Goal: Communication & Community: Answer question/provide support

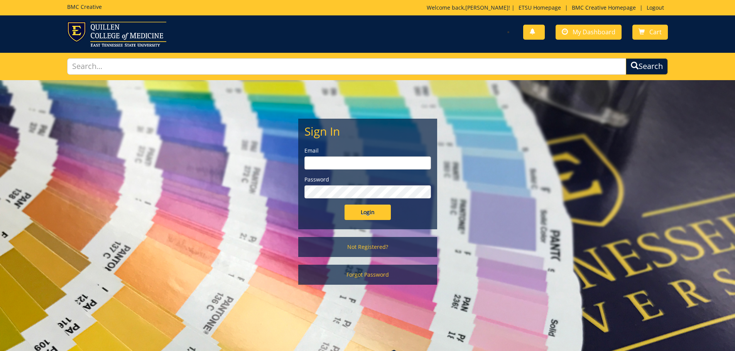
type input "[PERSON_NAME][EMAIL_ADDRESS][DOMAIN_NAME]"
click at [355, 208] on input "Login" at bounding box center [368, 212] width 46 height 15
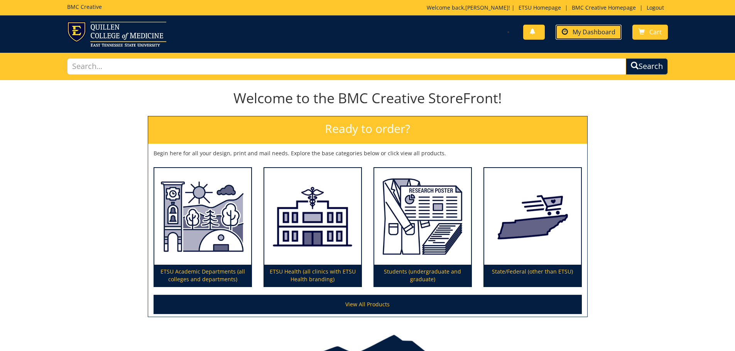
click at [593, 36] on link "My Dashboard" at bounding box center [589, 32] width 66 height 15
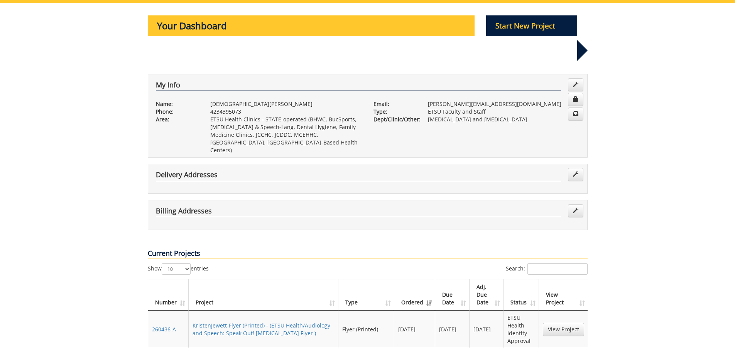
scroll to position [193, 0]
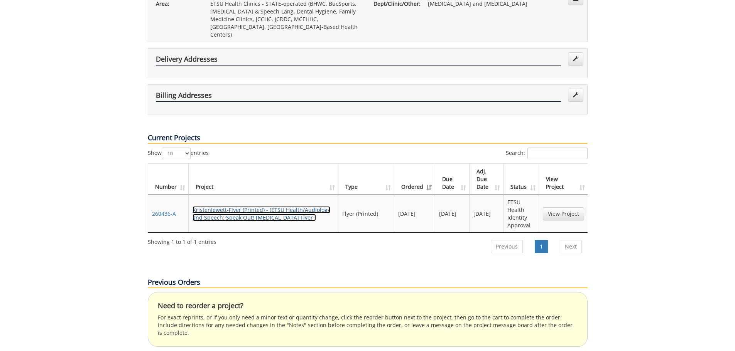
click at [275, 206] on link "KristenJewett-Flyer (Printed) - (ETSU Health/Audiology and Speech: Speak Out! […" at bounding box center [262, 213] width 138 height 15
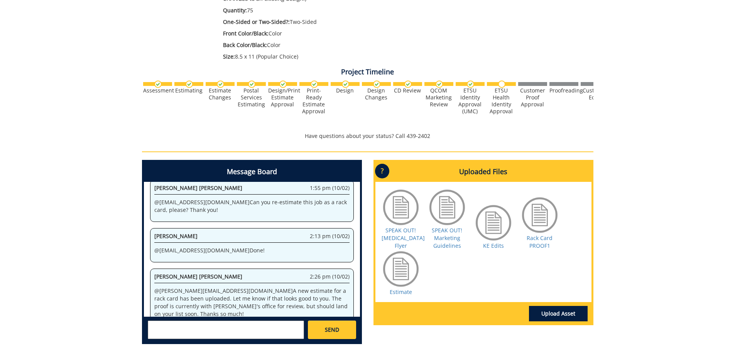
scroll to position [231, 0]
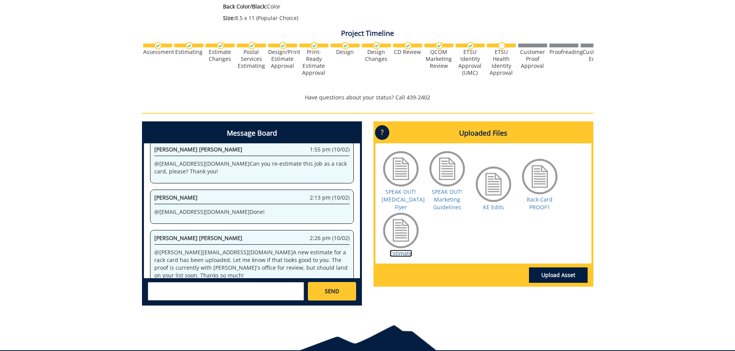
click at [405, 253] on link "Estimate" at bounding box center [401, 253] width 22 height 7
click at [533, 201] on link "Rack Card PROOF1" at bounding box center [540, 203] width 26 height 15
click at [397, 190] on link "SPEAK OUT! [MEDICAL_DATA] Flyer" at bounding box center [403, 199] width 43 height 23
click at [225, 292] on textarea at bounding box center [226, 291] width 156 height 19
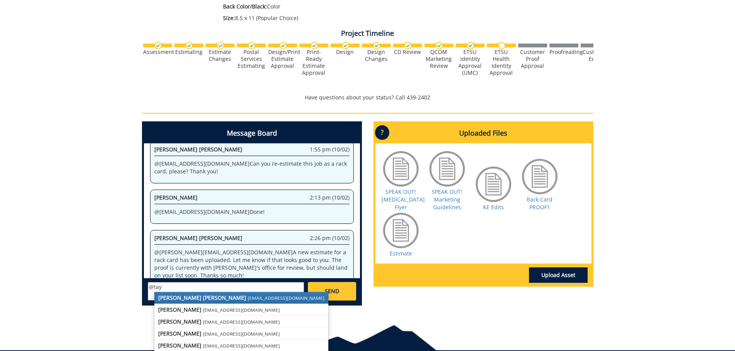
click at [248, 297] on small "[EMAIL_ADDRESS][DOMAIN_NAME]" at bounding box center [286, 298] width 77 height 6
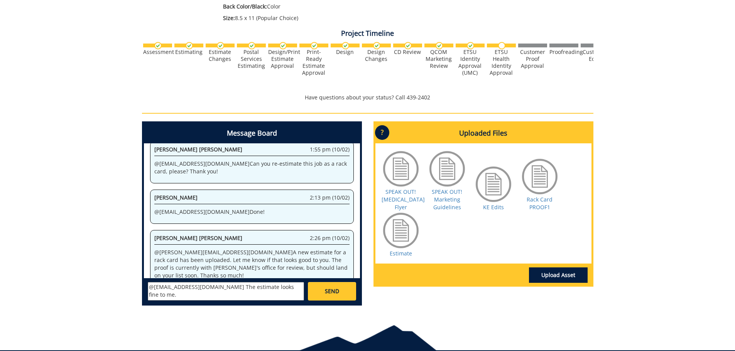
drag, startPoint x: 281, startPoint y: 285, endPoint x: 211, endPoint y: 284, distance: 70.6
click at [211, 284] on textarea "@[EMAIL_ADDRESS][DOMAIN_NAME] The estimate looks fine to me." at bounding box center [226, 291] width 156 height 19
click at [488, 206] on link "KE Edits" at bounding box center [493, 207] width 21 height 7
click at [550, 203] on link "Rack Card PROOF1" at bounding box center [540, 203] width 26 height 15
click at [406, 256] on link "Estimate" at bounding box center [401, 253] width 22 height 7
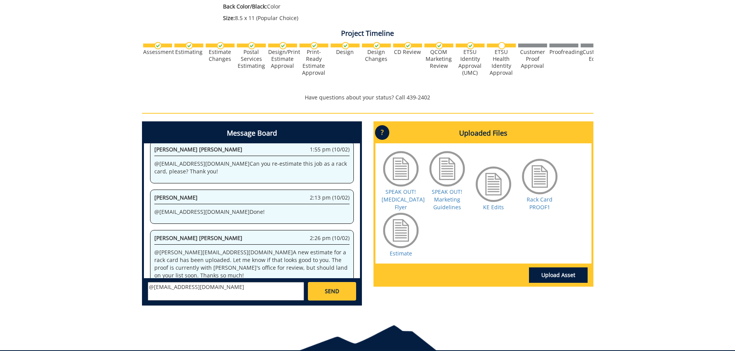
click at [219, 290] on textarea "@[EMAIL_ADDRESS][DOMAIN_NAME]" at bounding box center [226, 291] width 156 height 19
click at [186, 297] on textarea "@[EMAIL_ADDRESS][DOMAIN_NAME] Thank you all so much for working on this!" at bounding box center [226, 291] width 156 height 19
click at [197, 292] on textarea "@[EMAIL_ADDRESS][DOMAIN_NAME] Thank you all so much for working on this! The es…" at bounding box center [226, 291] width 156 height 19
click at [204, 297] on textarea "@[EMAIL_ADDRESS][DOMAIN_NAME] Thank you all so much for working on this! The es…" at bounding box center [226, 291] width 156 height 19
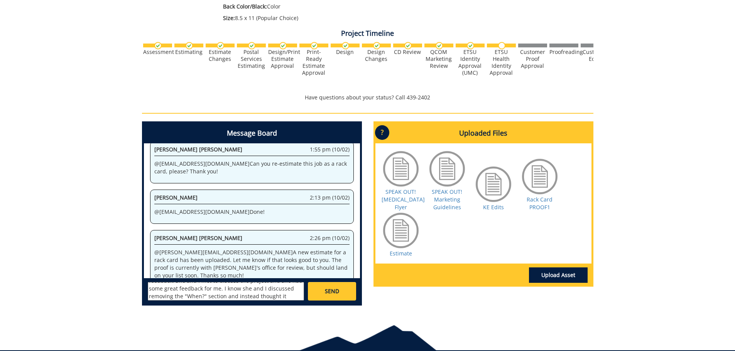
scroll to position [37, 0]
drag, startPoint x: 169, startPoint y: 296, endPoint x: 175, endPoint y: 295, distance: 6.3
click at [169, 296] on textarea "@[EMAIL_ADDRESS][DOMAIN_NAME] Thank you all so much for working on this! The es…" at bounding box center [226, 291] width 156 height 19
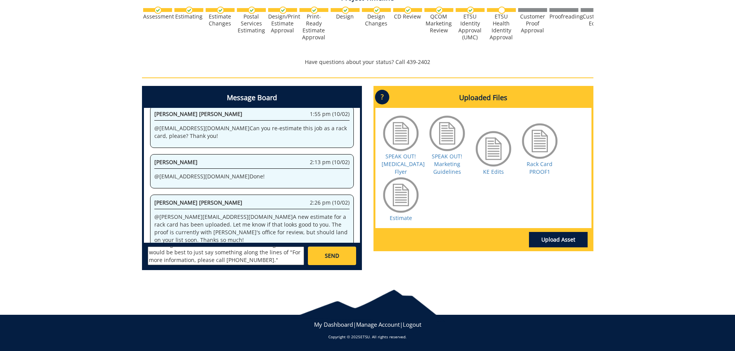
click at [259, 258] on textarea "@[EMAIL_ADDRESS][DOMAIN_NAME] Thank you all so much for working on this! The es…" at bounding box center [226, 256] width 156 height 19
type textarea "@[EMAIL_ADDRESS][DOMAIN_NAME] Thank you all so much for working on this! The es…"
click at [333, 248] on link "SEND" at bounding box center [332, 256] width 48 height 19
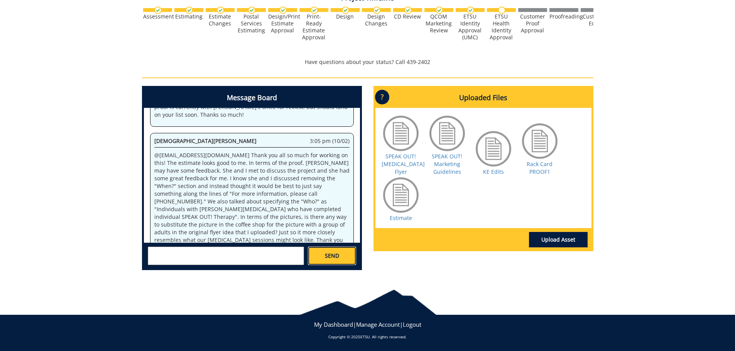
scroll to position [336, 0]
